Goal: Task Accomplishment & Management: Use online tool/utility

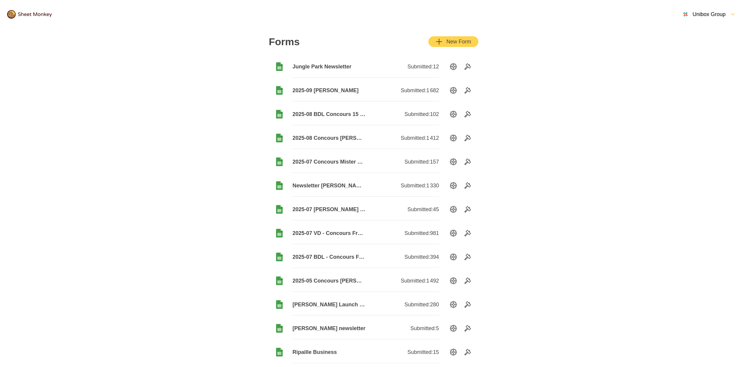
click at [327, 113] on span "2025-08 BDL Concours 15 août" at bounding box center [329, 114] width 73 height 7
click at [470, 42] on div "New Form" at bounding box center [453, 41] width 35 height 7
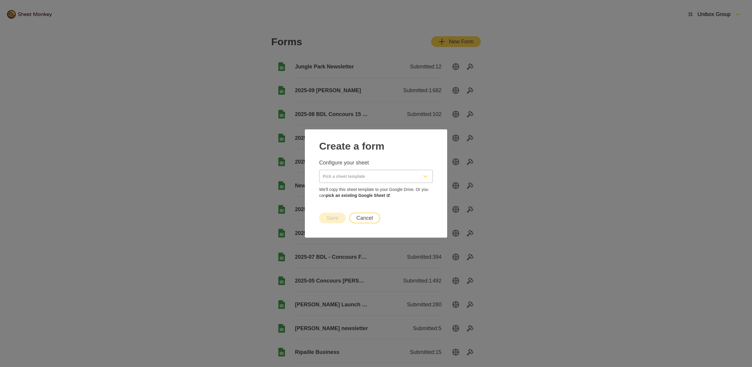
click at [372, 215] on button "Cancel" at bounding box center [364, 218] width 31 height 11
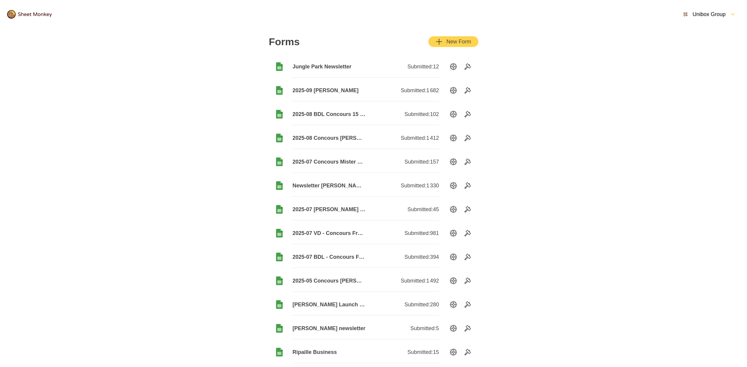
click at [349, 140] on span "2025-08 Concours [PERSON_NAME]" at bounding box center [329, 138] width 73 height 7
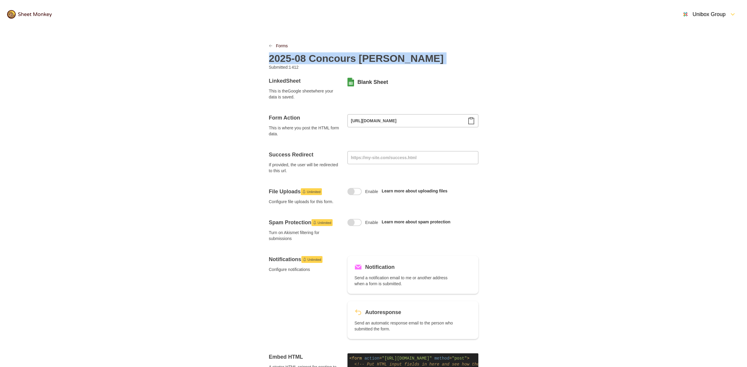
drag, startPoint x: 390, startPoint y: 58, endPoint x: 265, endPoint y: 53, distance: 124.8
click at [260, 53] on div "Forms 2025-08 Concours [PERSON_NAME] Submitted: 1 412 Linked Sheet This is the …" at bounding box center [374, 299] width 238 height 540
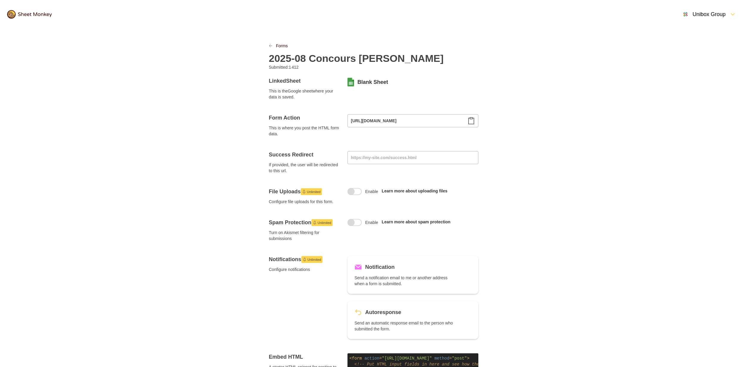
click at [279, 54] on h2 "2025-08 Concours [PERSON_NAME]" at bounding box center [356, 58] width 175 height 12
click at [280, 54] on h2 "2025-08 Concours [PERSON_NAME]" at bounding box center [356, 58] width 175 height 12
copy h2 "2025-08 Concours [PERSON_NAME]"
click at [273, 46] on div at bounding box center [275, 46] width 4 height 6
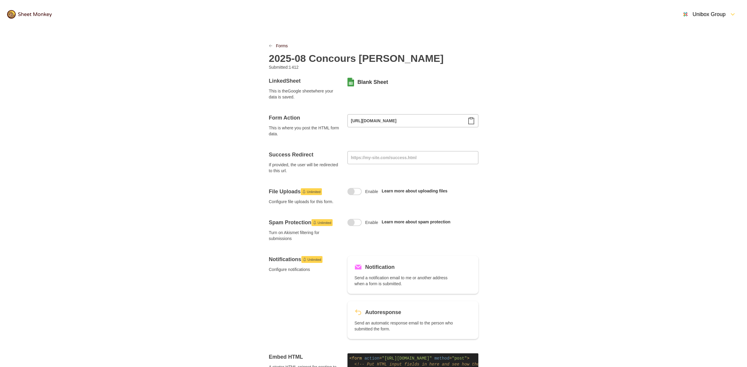
click at [271, 45] on icon "LinkPrevious" at bounding box center [271, 46] width 4 height 4
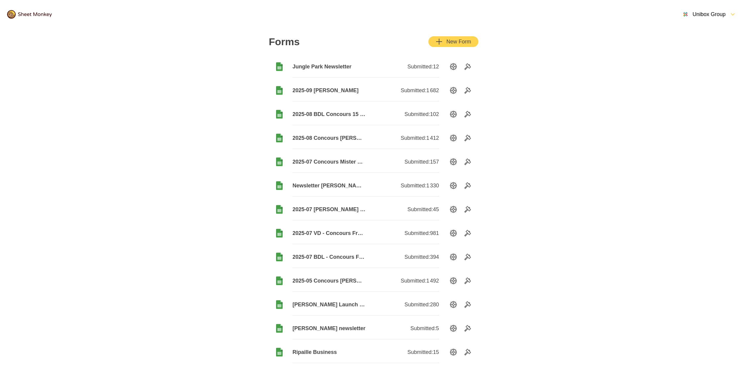
click at [466, 40] on div "New Form" at bounding box center [453, 41] width 35 height 7
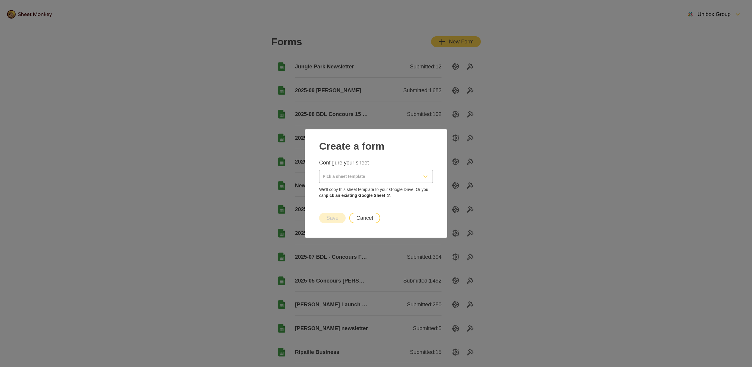
click at [362, 172] on input "Pick a sheet template" at bounding box center [368, 176] width 99 height 13
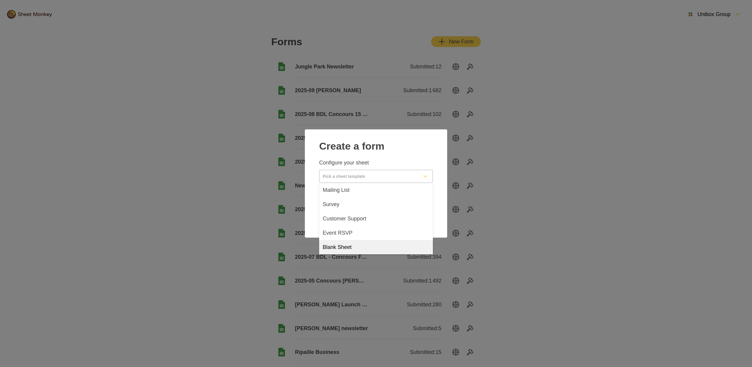
click at [349, 247] on span "Blank Sheet" at bounding box center [337, 247] width 29 height 7
type input "Blank Sheet"
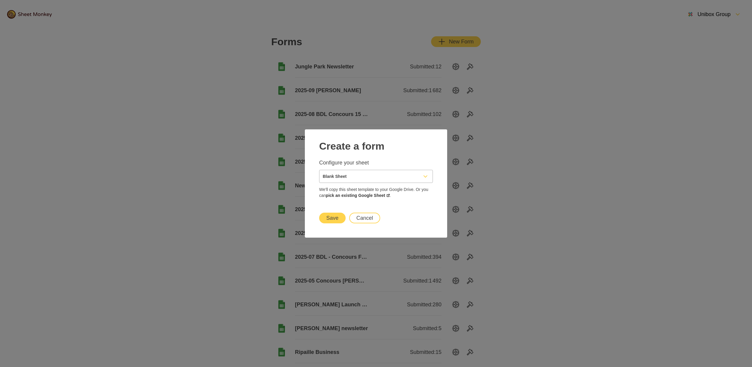
click at [338, 219] on button "Save" at bounding box center [332, 218] width 26 height 11
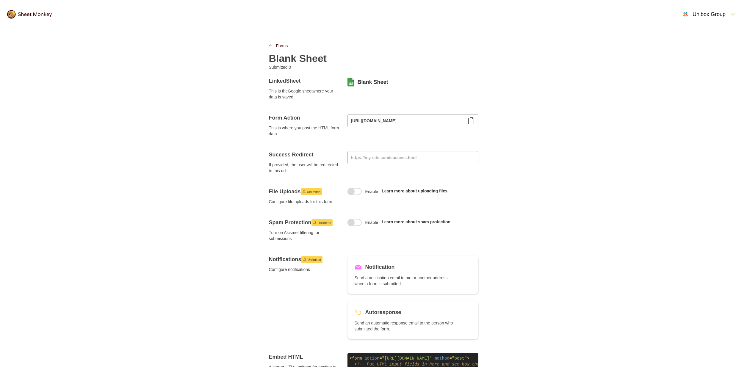
click at [316, 59] on h2 "Blank Sheet" at bounding box center [298, 58] width 58 height 12
paste h2
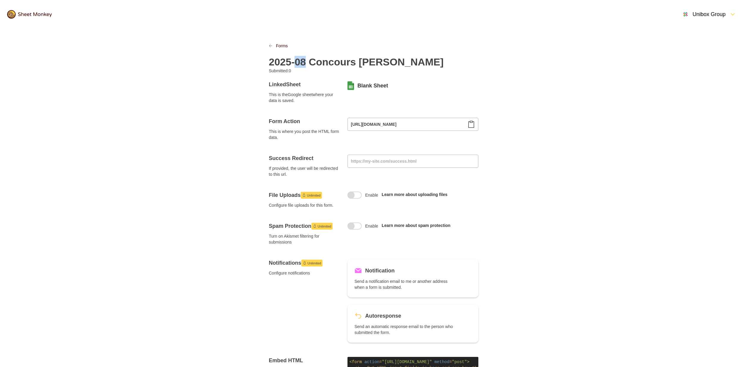
drag, startPoint x: 308, startPoint y: 61, endPoint x: 298, endPoint y: 61, distance: 10.4
click at [298, 61] on h2 "2025-08 Concours [PERSON_NAME]" at bounding box center [356, 62] width 175 height 12
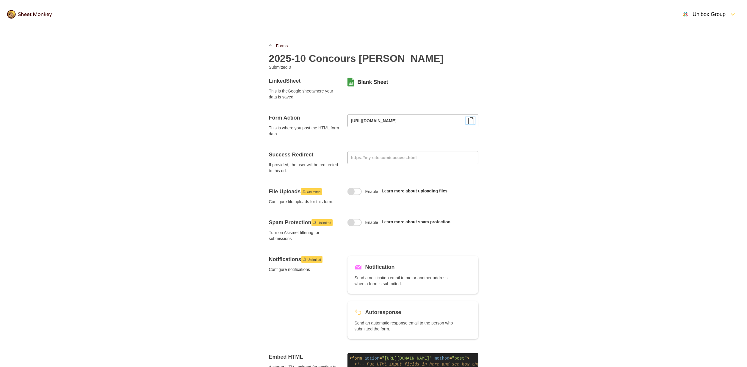
click at [469, 124] on icon "Clipboard" at bounding box center [471, 121] width 5 height 7
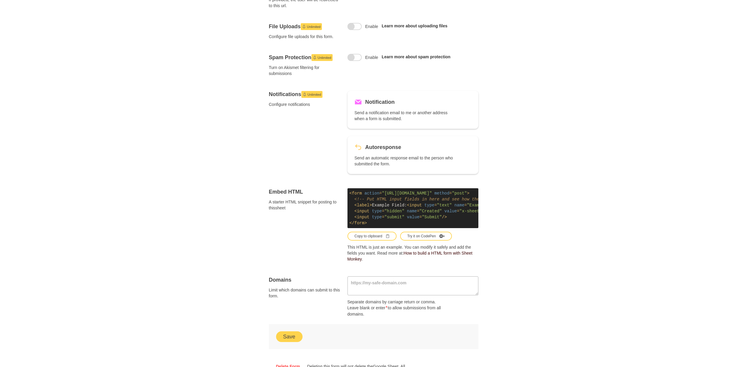
scroll to position [179, 0]
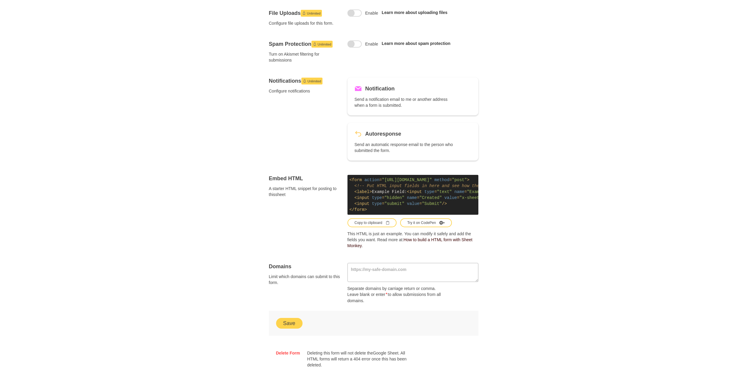
click at [287, 333] on div "Save" at bounding box center [374, 323] width 210 height 25
click at [288, 329] on button "Save" at bounding box center [289, 323] width 26 height 11
